Goal: Information Seeking & Learning: Learn about a topic

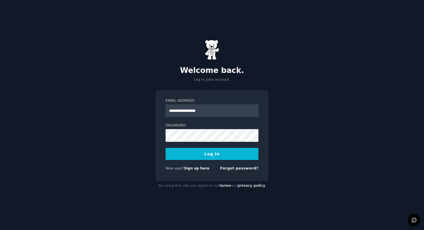
click at [198, 151] on button "Log In" at bounding box center [212, 154] width 93 height 12
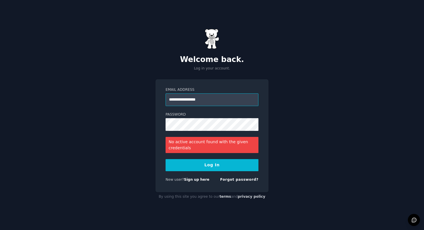
click at [196, 104] on input "**********" at bounding box center [212, 99] width 93 height 13
type input "**********"
click at [201, 163] on button "Log In" at bounding box center [212, 165] width 93 height 12
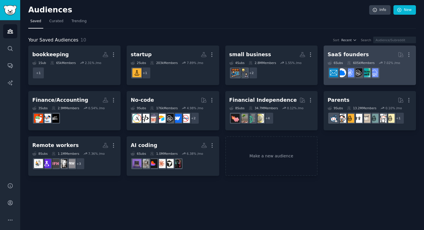
click at [356, 54] on div "SaaS founders" at bounding box center [348, 54] width 41 height 7
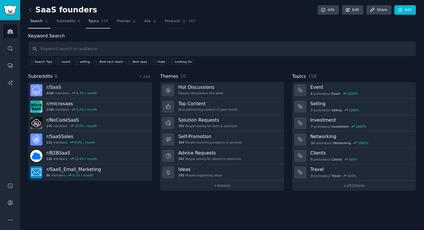
click at [95, 20] on span "Topics" at bounding box center [93, 21] width 11 height 5
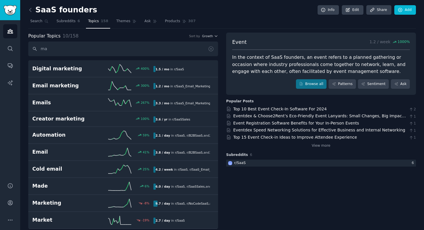
type input "m"
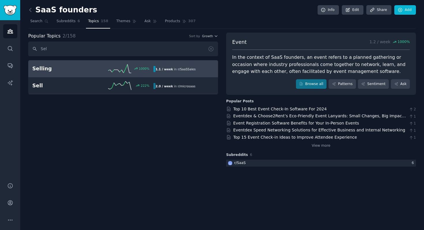
click at [122, 73] on icon at bounding box center [119, 68] width 23 height 9
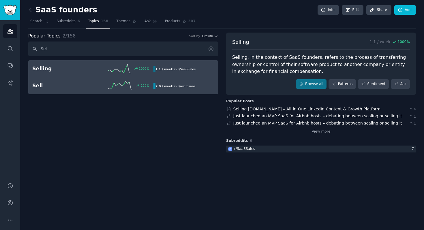
click at [115, 85] on icon at bounding box center [119, 85] width 23 height 9
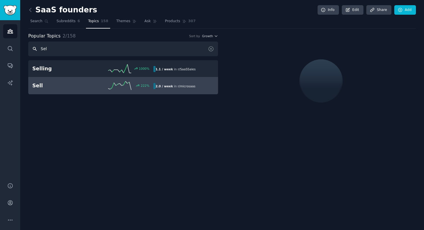
click at [123, 48] on input "Sel" at bounding box center [123, 49] width 190 height 15
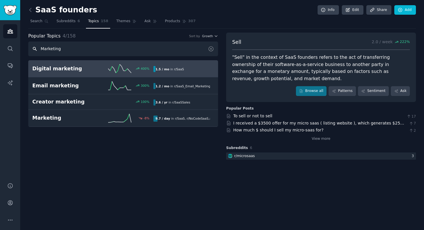
type input "Marketing"
click at [106, 67] on div "400 %" at bounding box center [123, 68] width 61 height 9
